Goal: Task Accomplishment & Management: Complete application form

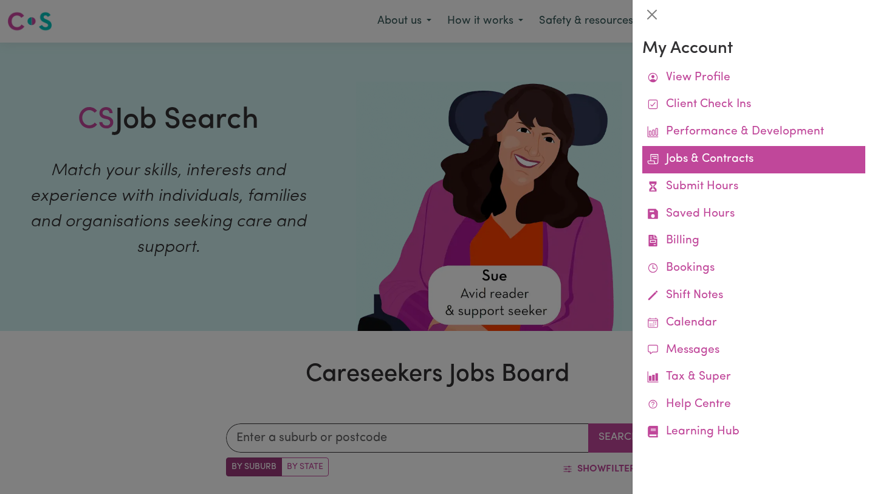
click at [710, 159] on link "Jobs & Contracts" at bounding box center [754, 159] width 223 height 27
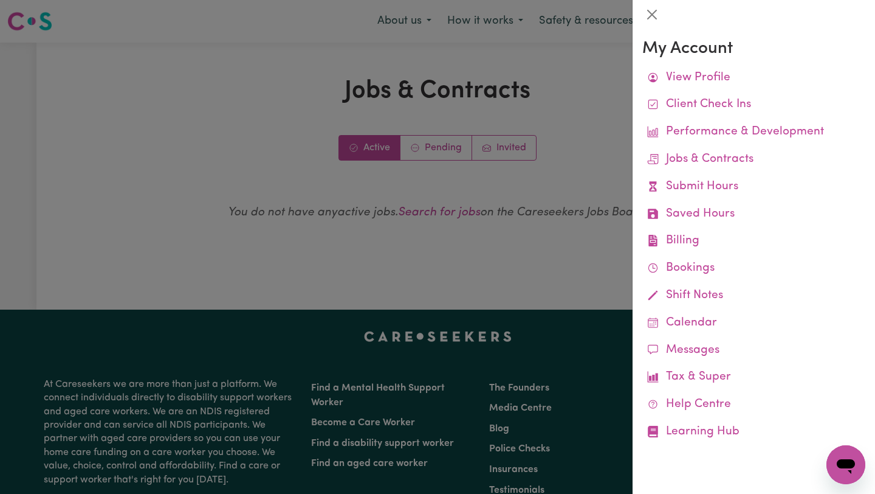
click at [544, 195] on div at bounding box center [437, 247] width 875 height 494
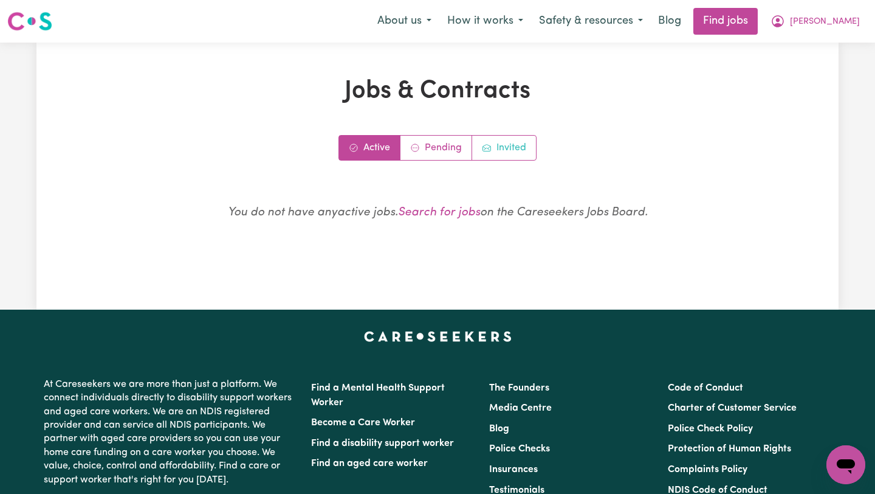
click at [517, 150] on link "Invited" at bounding box center [504, 148] width 64 height 24
click at [509, 140] on link "Invited" at bounding box center [504, 148] width 64 height 24
click at [510, 144] on link "Invited" at bounding box center [504, 148] width 64 height 24
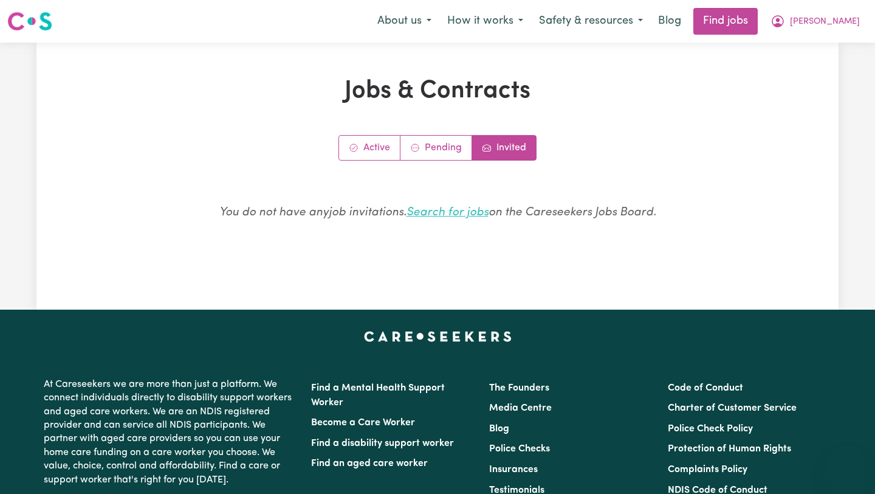
click at [437, 216] on link "Search for jobs" at bounding box center [448, 213] width 82 height 12
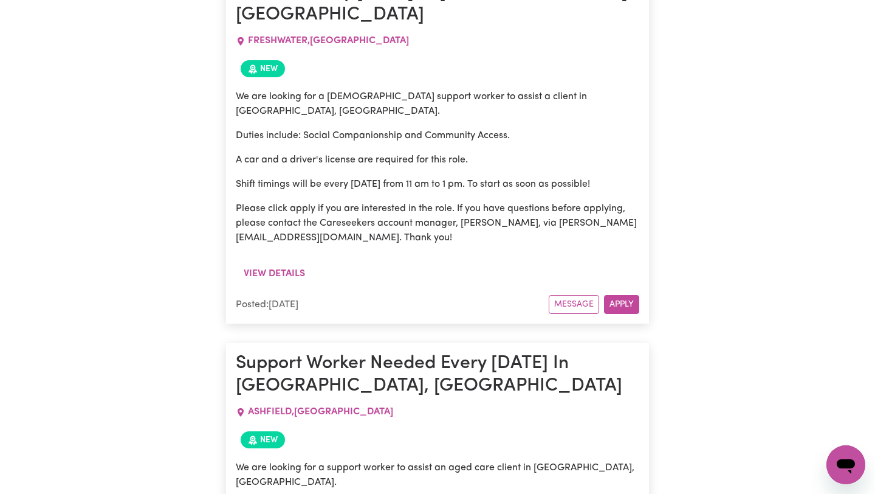
scroll to position [18380, 0]
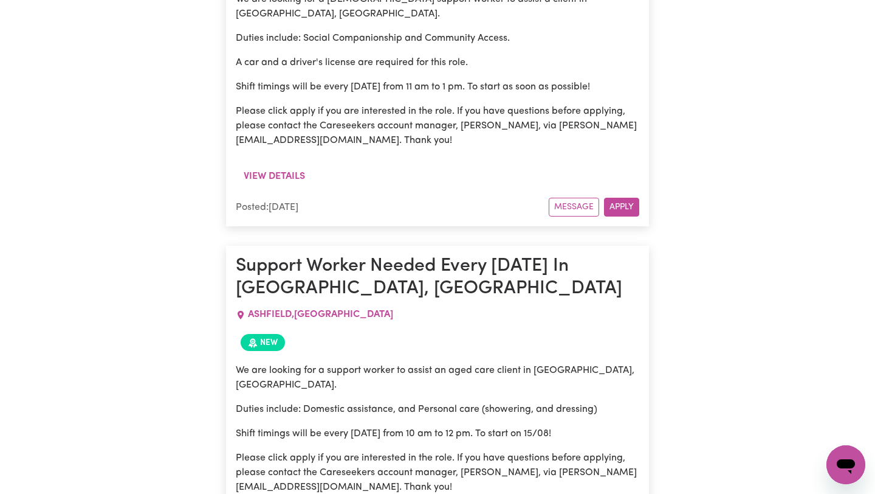
scroll to position [18481, 0]
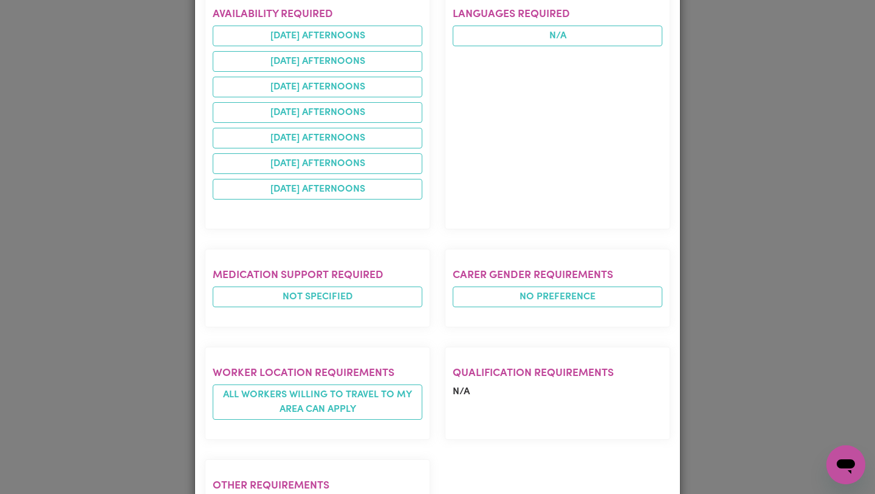
scroll to position [691, 0]
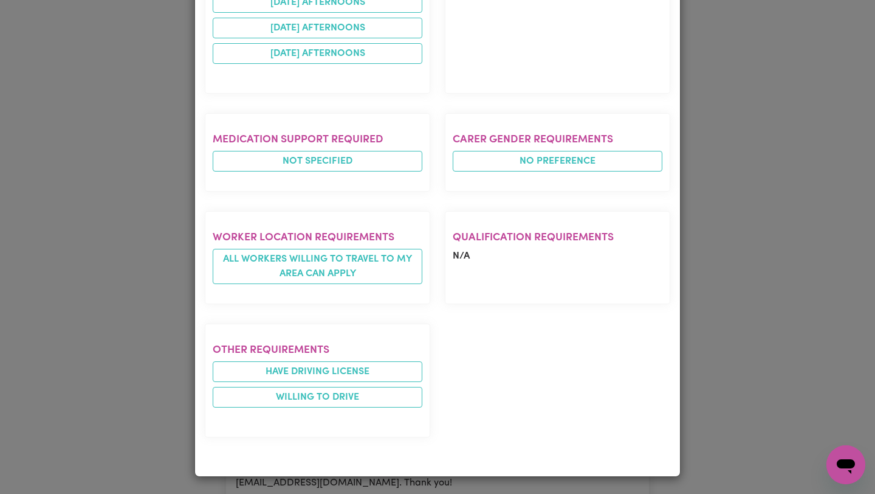
click at [466, 266] on section "Qualification requirements N/A" at bounding box center [558, 257] width 226 height 93
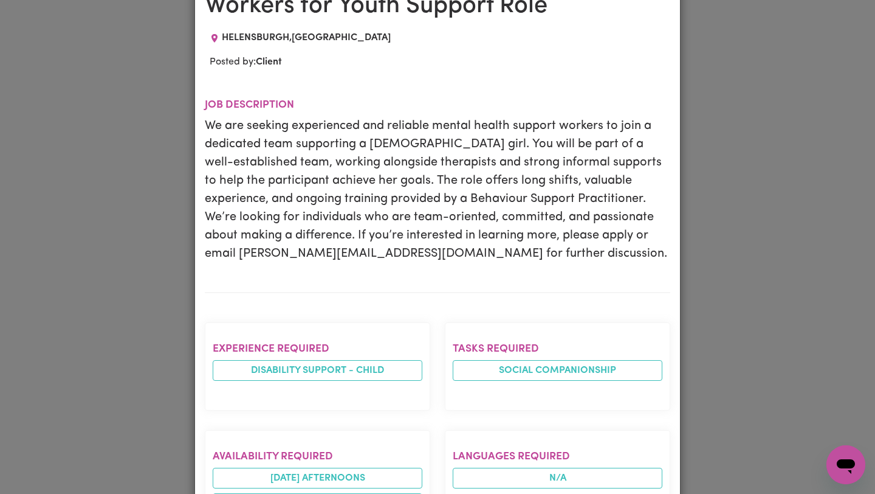
scroll to position [0, 0]
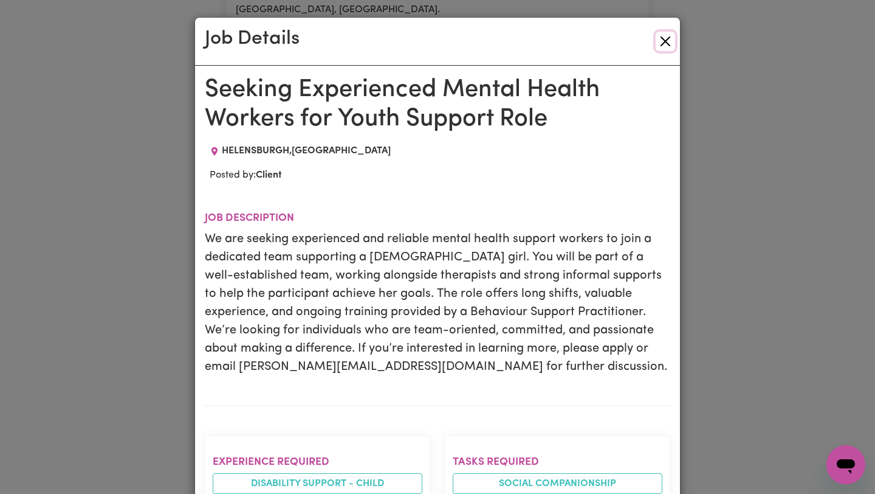
click at [664, 38] on button "Close" at bounding box center [665, 41] width 19 height 19
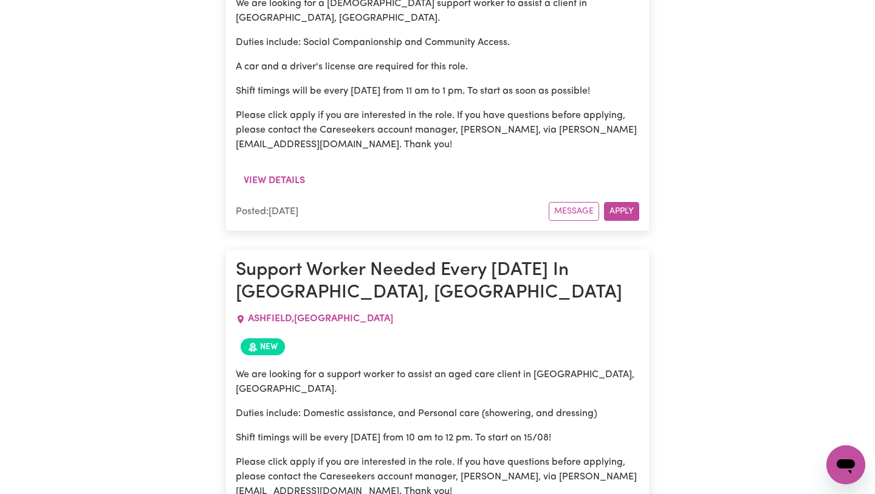
scroll to position [18490, 0]
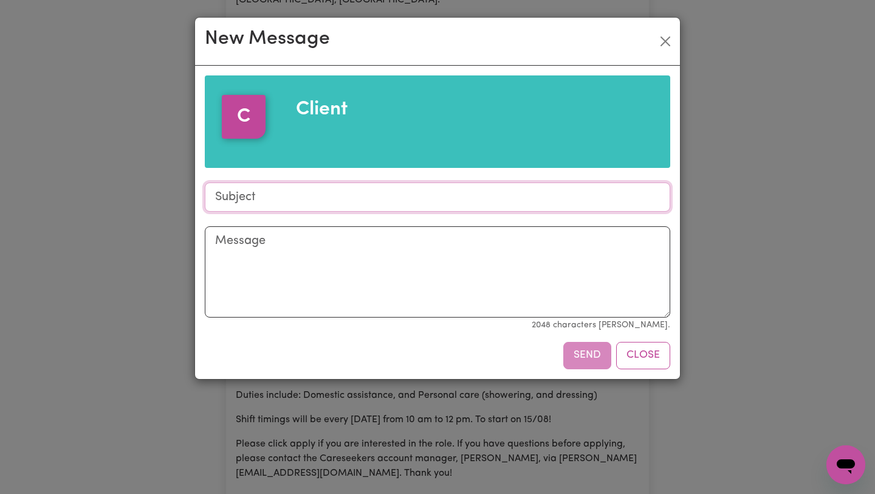
click at [525, 193] on input "Subject" at bounding box center [438, 196] width 466 height 29
click at [660, 43] on button "Close" at bounding box center [665, 41] width 19 height 19
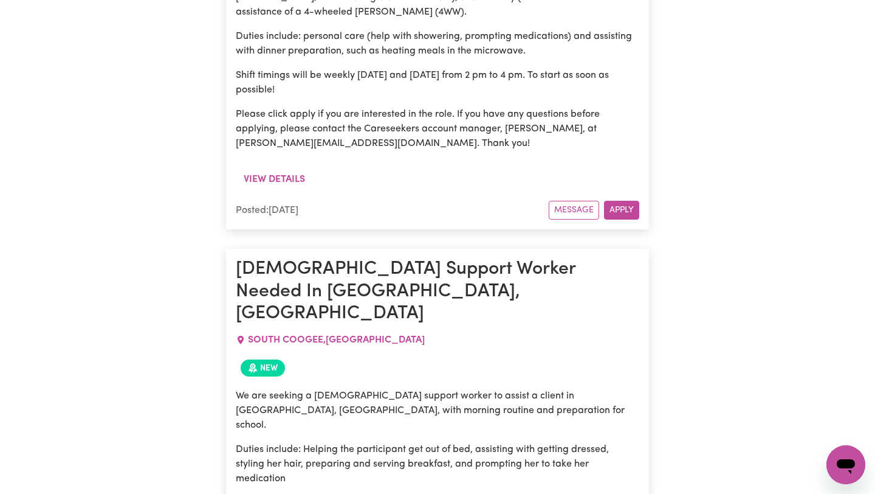
scroll to position [17662, 0]
